Goal: Information Seeking & Learning: Learn about a topic

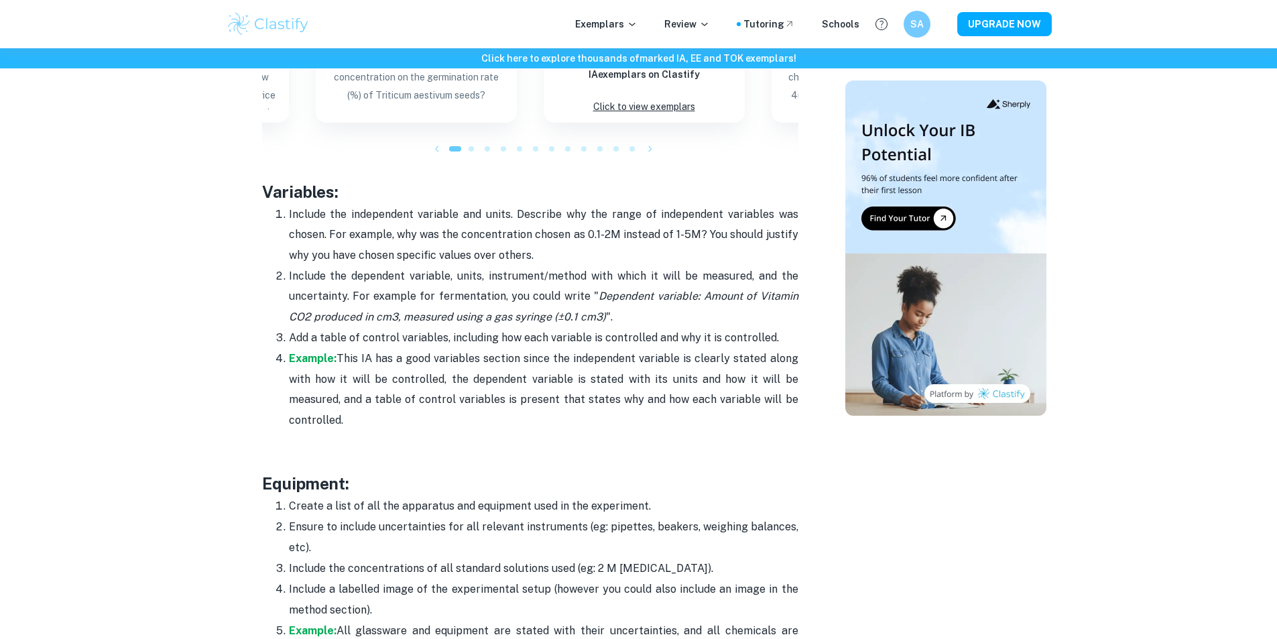
scroll to position [2278, 0]
